Goal: Use online tool/utility: Utilize a website feature to perform a specific function

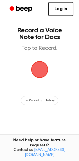
click at [40, 71] on span "button" at bounding box center [39, 69] width 17 height 17
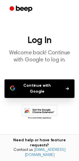
click at [26, 94] on button "Continue with Google" at bounding box center [40, 88] width 70 height 19
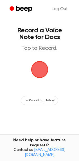
click at [41, 70] on span "button" at bounding box center [40, 70] width 16 height 16
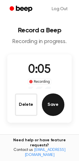
click at [59, 103] on button "Save" at bounding box center [53, 104] width 23 height 23
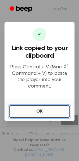
click at [46, 108] on button "OK" at bounding box center [39, 111] width 61 height 12
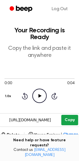
click at [68, 118] on button "Copy" at bounding box center [69, 120] width 17 height 10
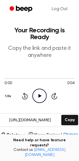
scroll to position [35, 0]
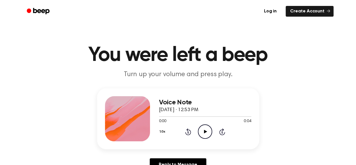
click at [203, 132] on icon "Play Audio" at bounding box center [205, 131] width 14 height 14
